Goal: Find specific page/section: Find specific page/section

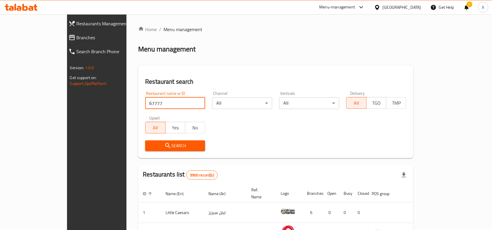
type input "67777"
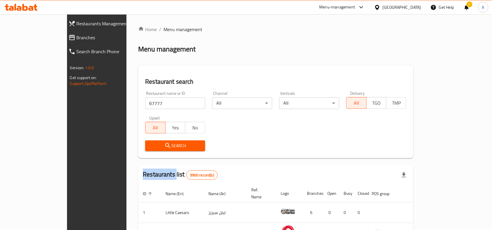
click at [144, 153] on div "Search" at bounding box center [175, 146] width 67 height 18
click at [153, 142] on button "Search" at bounding box center [175, 146] width 60 height 11
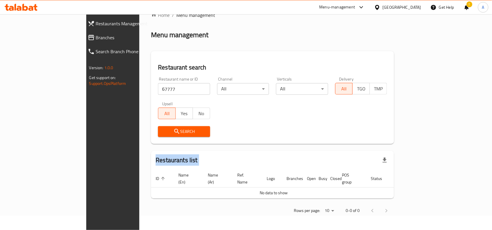
scroll to position [8, 0]
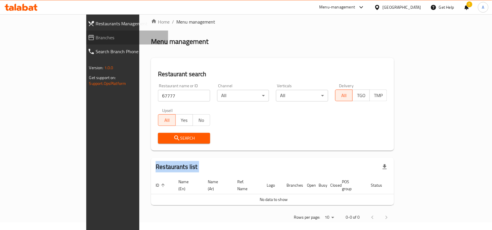
click at [96, 36] on span "Branches" at bounding box center [130, 37] width 68 height 7
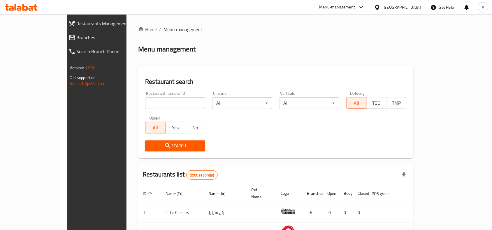
click at [145, 105] on input "search" at bounding box center [175, 104] width 60 height 12
paste input "67777"
type input "67777"
click at [174, 144] on span "Search" at bounding box center [175, 145] width 51 height 7
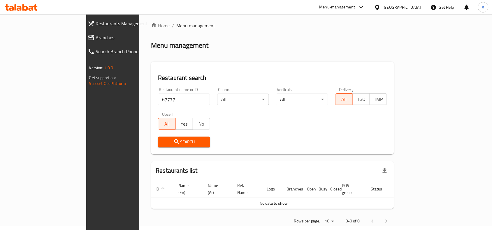
scroll to position [8, 0]
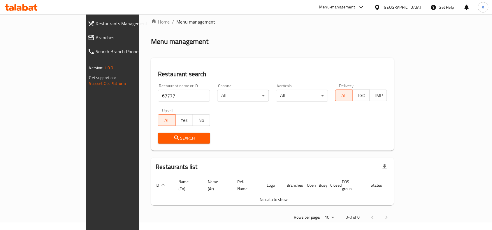
click at [96, 38] on span "Branches" at bounding box center [130, 37] width 68 height 7
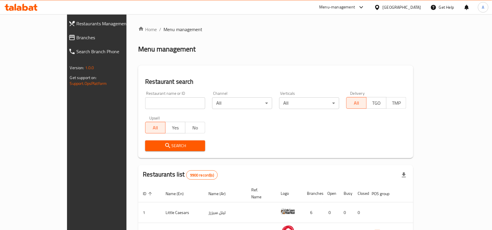
click at [172, 101] on input "search" at bounding box center [175, 104] width 60 height 12
paste input "67777"
type input "67777"
click at [170, 142] on button "Search" at bounding box center [175, 146] width 60 height 11
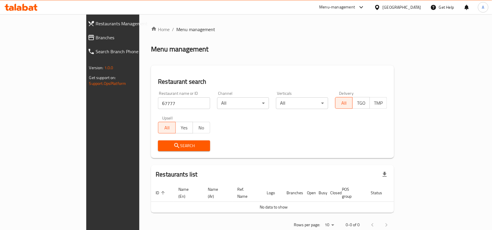
click at [96, 25] on span "Restaurants Management" at bounding box center [130, 23] width 68 height 7
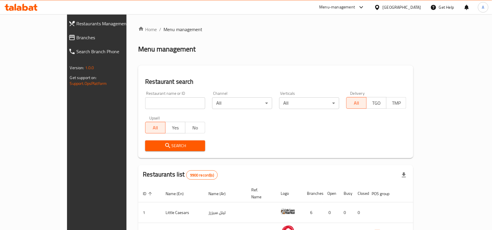
click at [161, 93] on div at bounding box center [246, 115] width 492 height 230
click at [157, 104] on input "search" at bounding box center [175, 104] width 60 height 12
paste input "67777"
type input "67777"
click button "Search" at bounding box center [175, 146] width 60 height 11
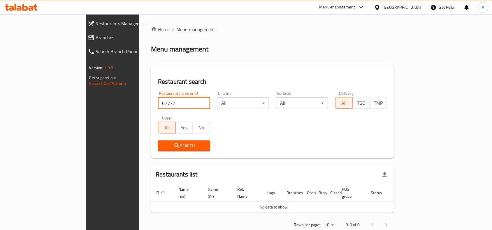
drag, startPoint x: 20, startPoint y: 43, endPoint x: 31, endPoint y: 41, distance: 10.5
click at [83, 43] on link "Branches" at bounding box center [125, 38] width 85 height 14
